Goal: Transaction & Acquisition: Purchase product/service

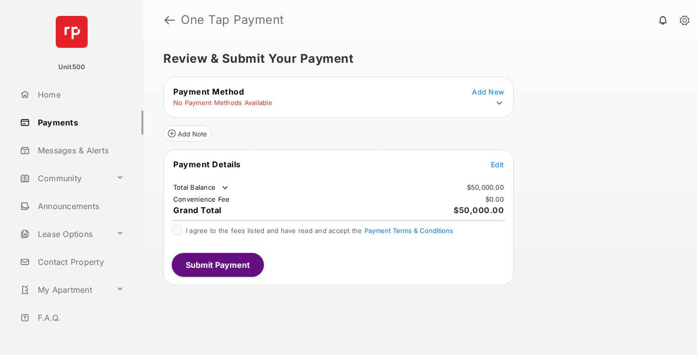
click at [498, 164] on span "Edit" at bounding box center [497, 164] width 13 height 8
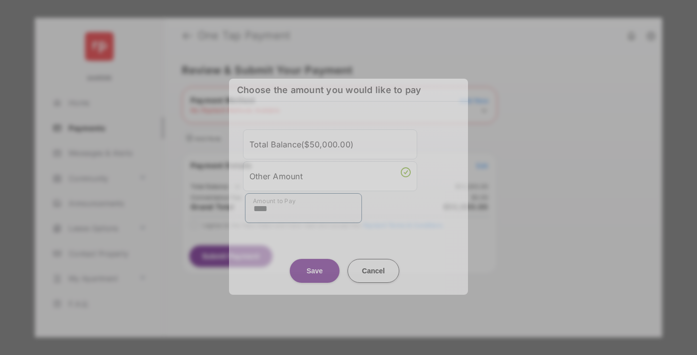
type input "****"
click at [315, 263] on button "Save" at bounding box center [315, 271] width 50 height 24
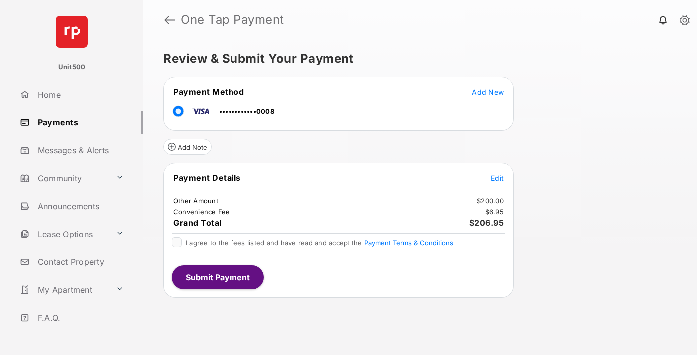
click at [498, 178] on span "Edit" at bounding box center [497, 178] width 13 height 8
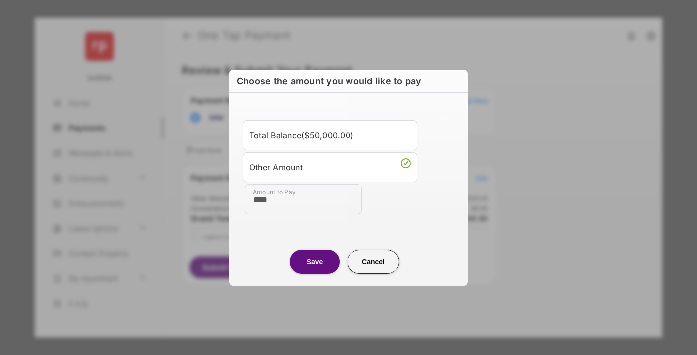
click at [315, 261] on button "Save" at bounding box center [315, 262] width 50 height 24
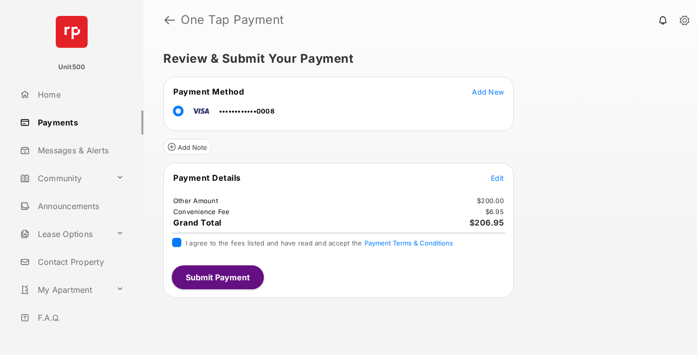
click at [217, 277] on button "Submit Payment" at bounding box center [218, 277] width 92 height 24
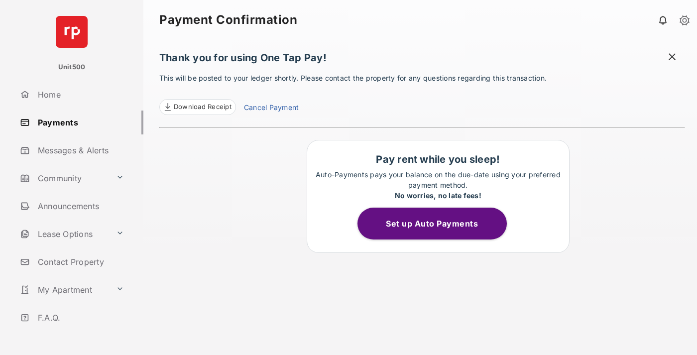
click at [672, 58] on span at bounding box center [672, 58] width 10 height 12
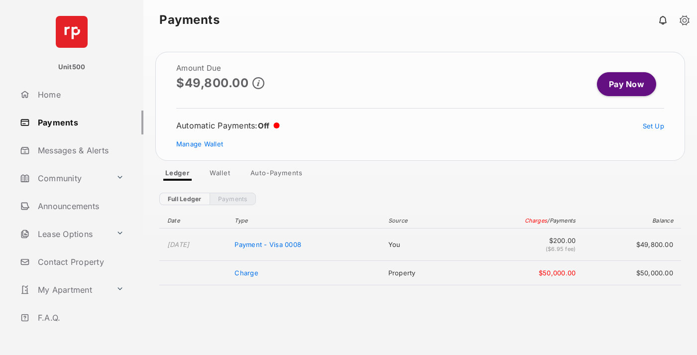
click at [200, 144] on link "Manage Wallet" at bounding box center [199, 144] width 47 height 8
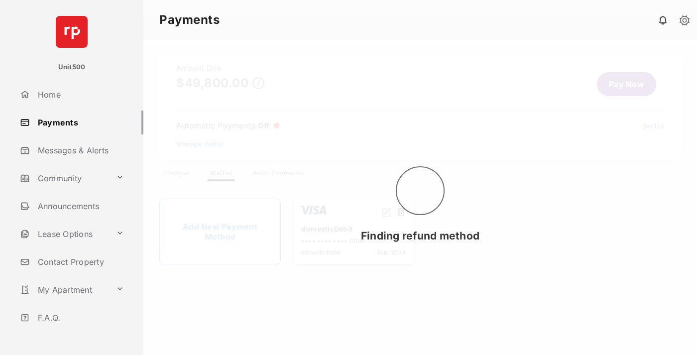
click at [401, 213] on button at bounding box center [401, 212] width 10 height 11
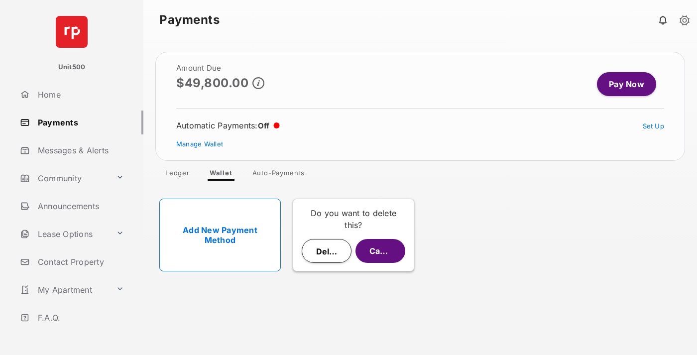
click at [327, 251] on button "Delete" at bounding box center [327, 251] width 50 height 24
